Goal: Transaction & Acquisition: Purchase product/service

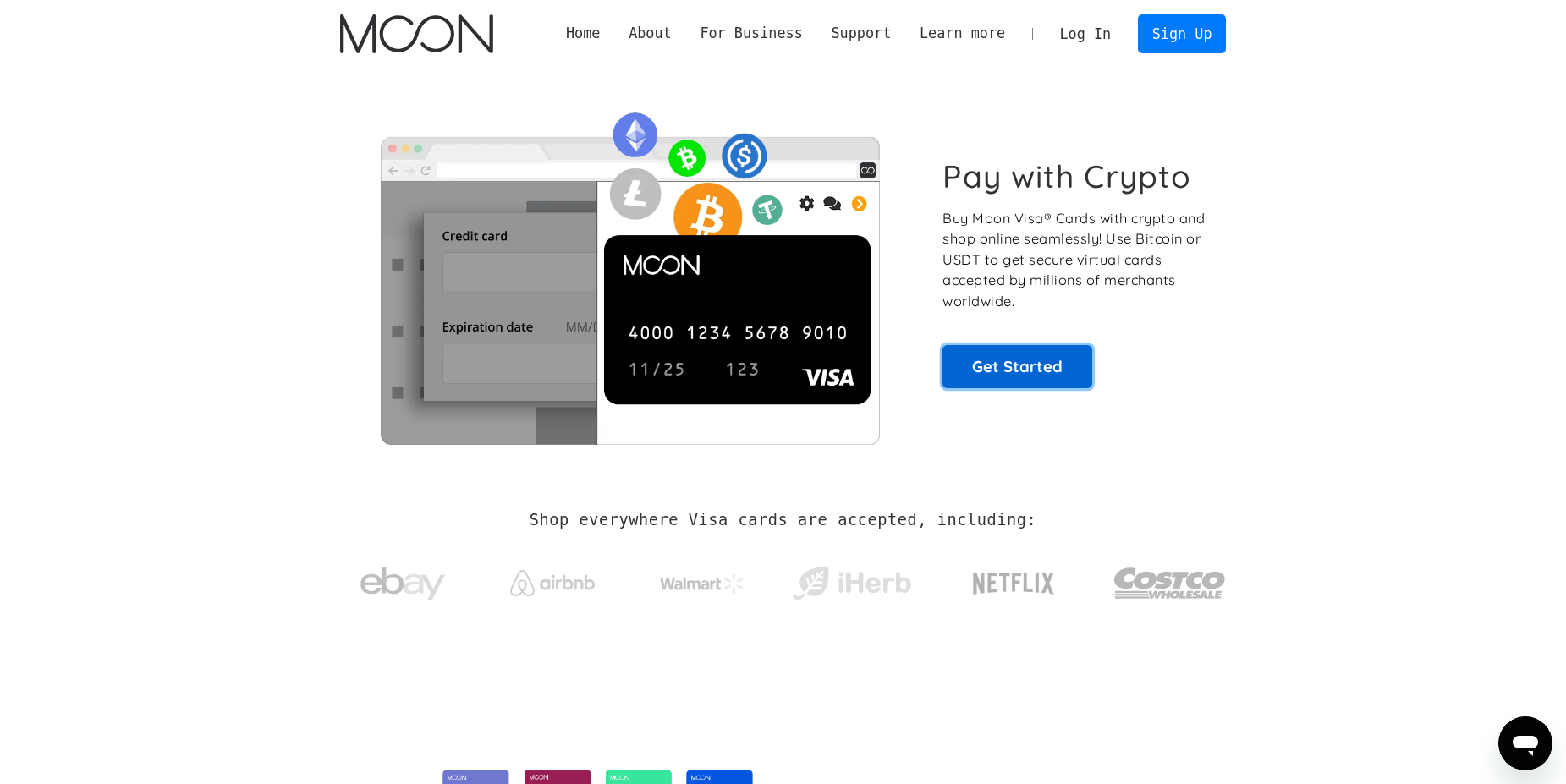
click at [974, 354] on link "Get Started" at bounding box center [1016, 366] width 149 height 43
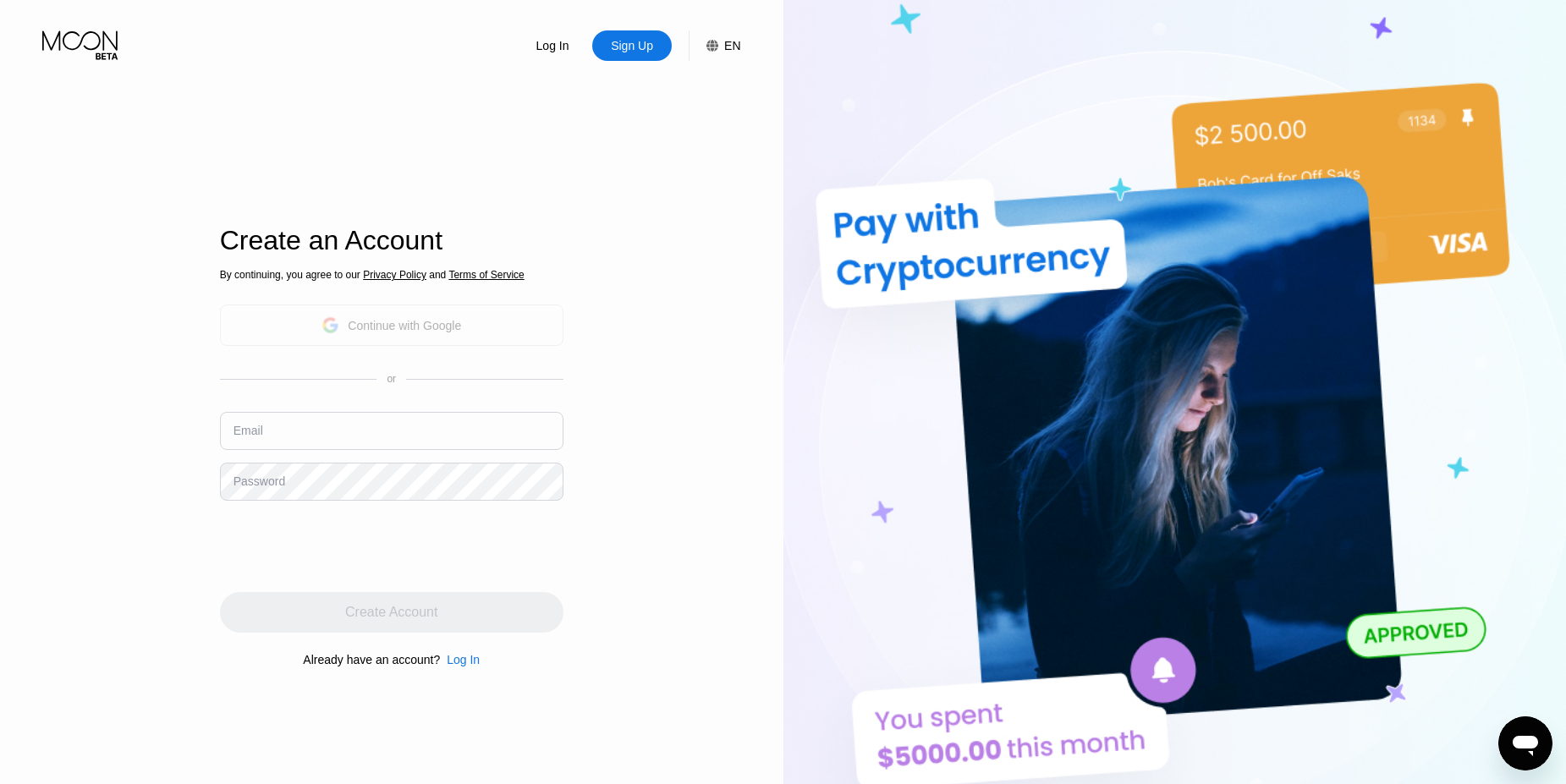
click at [480, 320] on div "Continue with Google" at bounding box center [391, 325] width 343 height 42
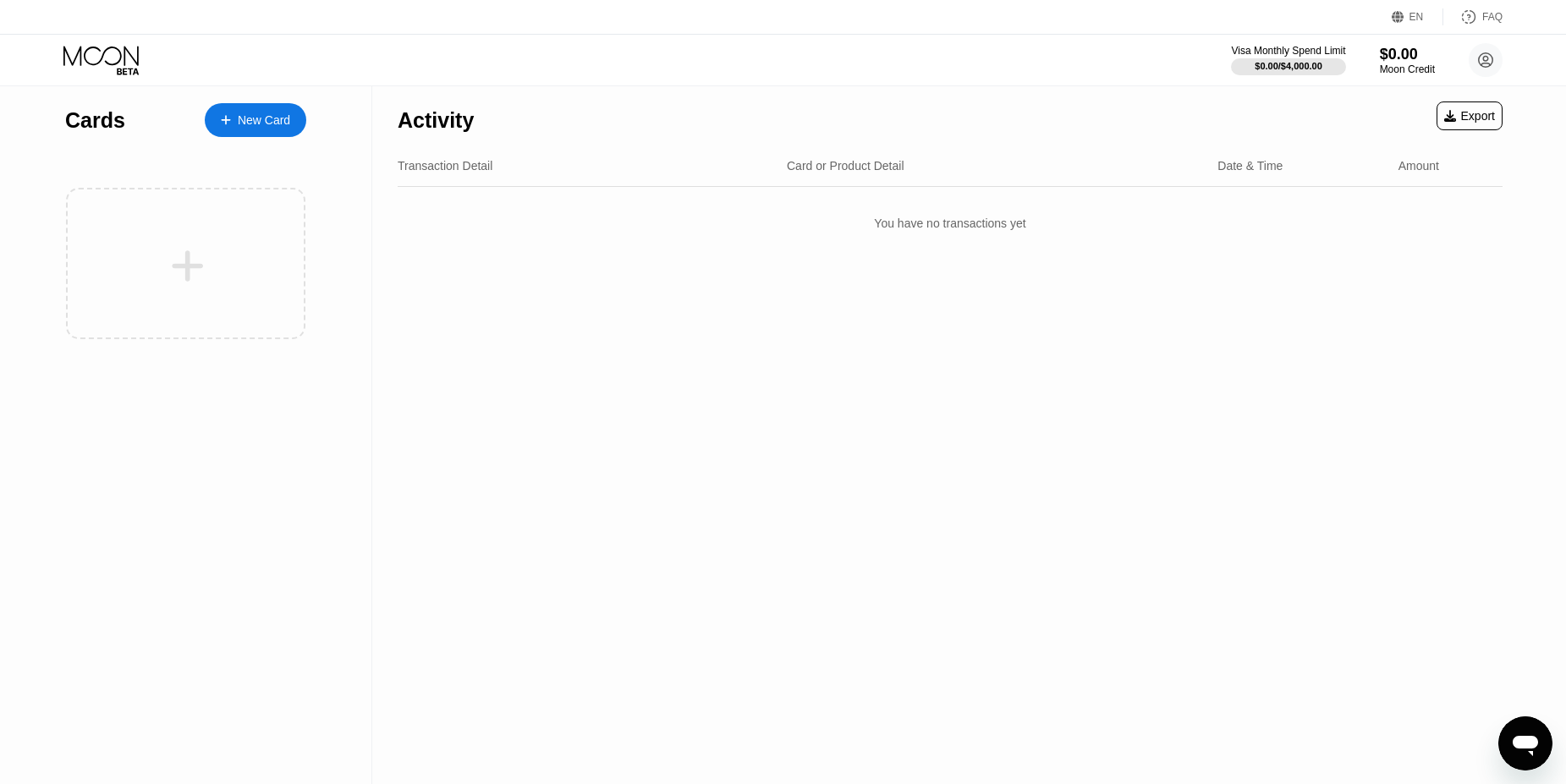
click at [1283, 234] on div "You have no transactions yet" at bounding box center [950, 223] width 1105 height 47
click at [261, 121] on div "New Card" at bounding box center [264, 120] width 53 height 14
